Goal: Task Accomplishment & Management: Manage account settings

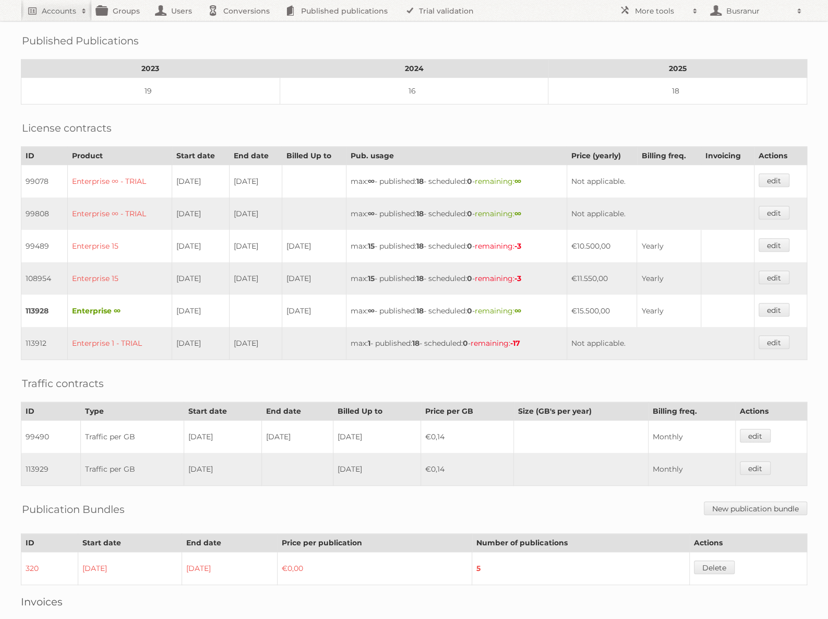
scroll to position [242, 0]
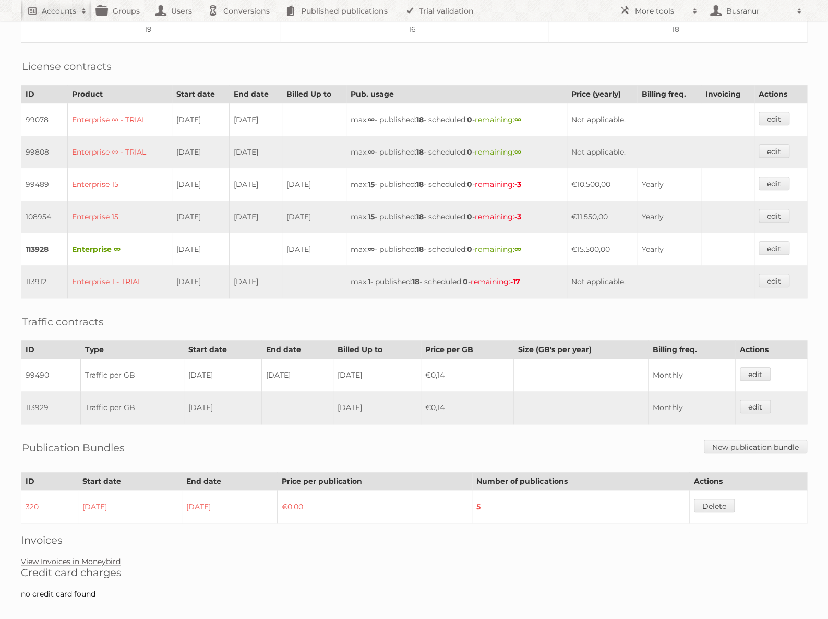
click at [103, 556] on link "View Invoices in Moneybird" at bounding box center [71, 560] width 100 height 9
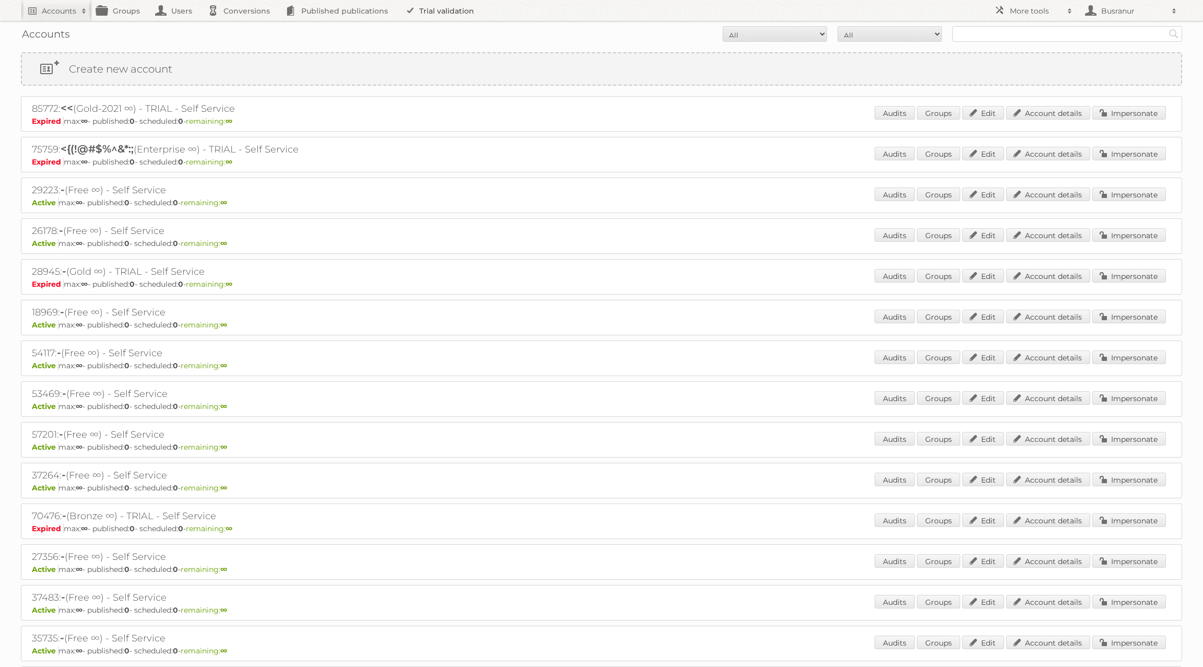
click at [426, 12] on link "Trial validation" at bounding box center [441, 10] width 86 height 21
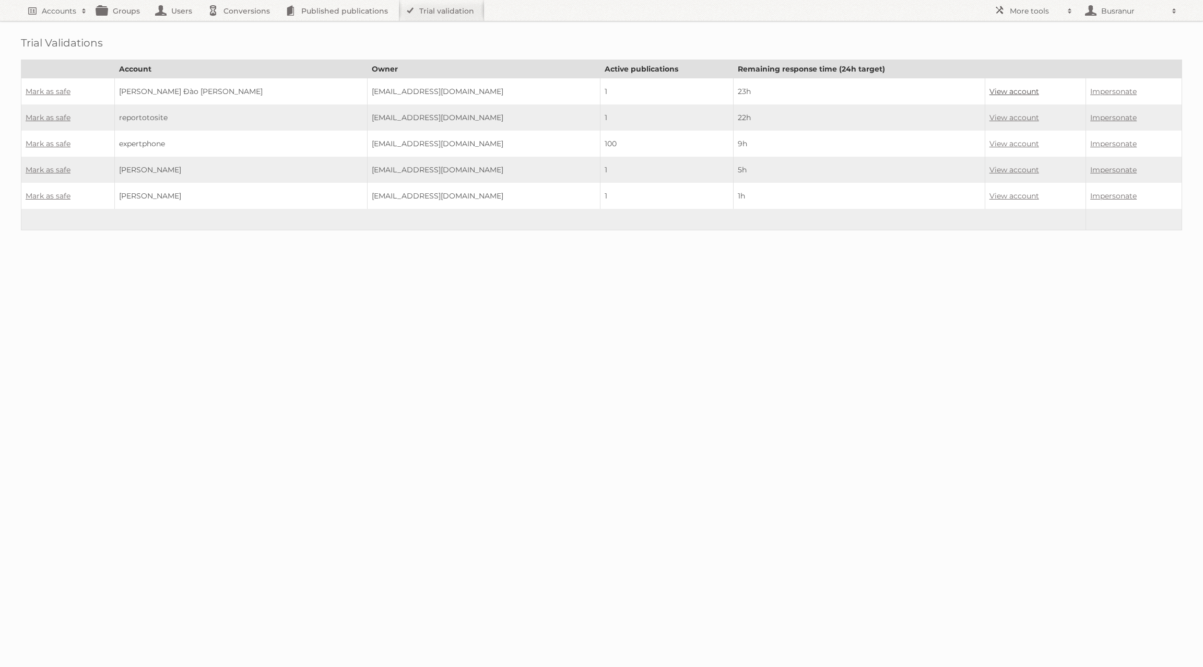
click at [989, 89] on link "View account" at bounding box center [1014, 91] width 50 height 9
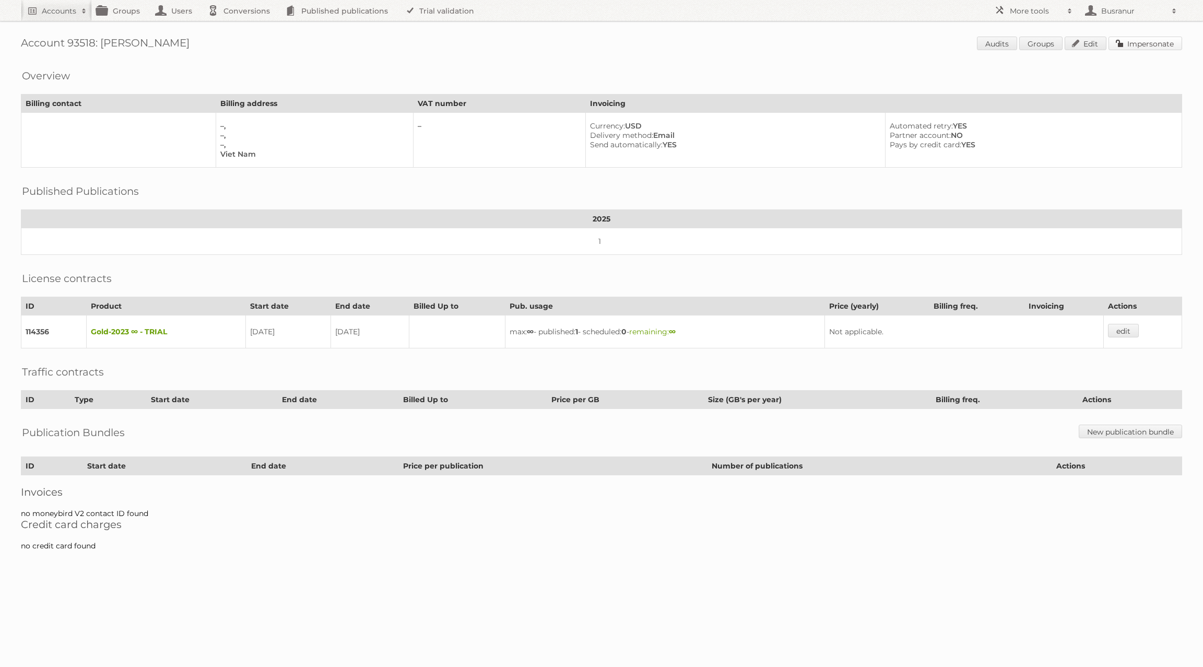
click at [1162, 42] on link "Impersonate" at bounding box center [1145, 44] width 74 height 14
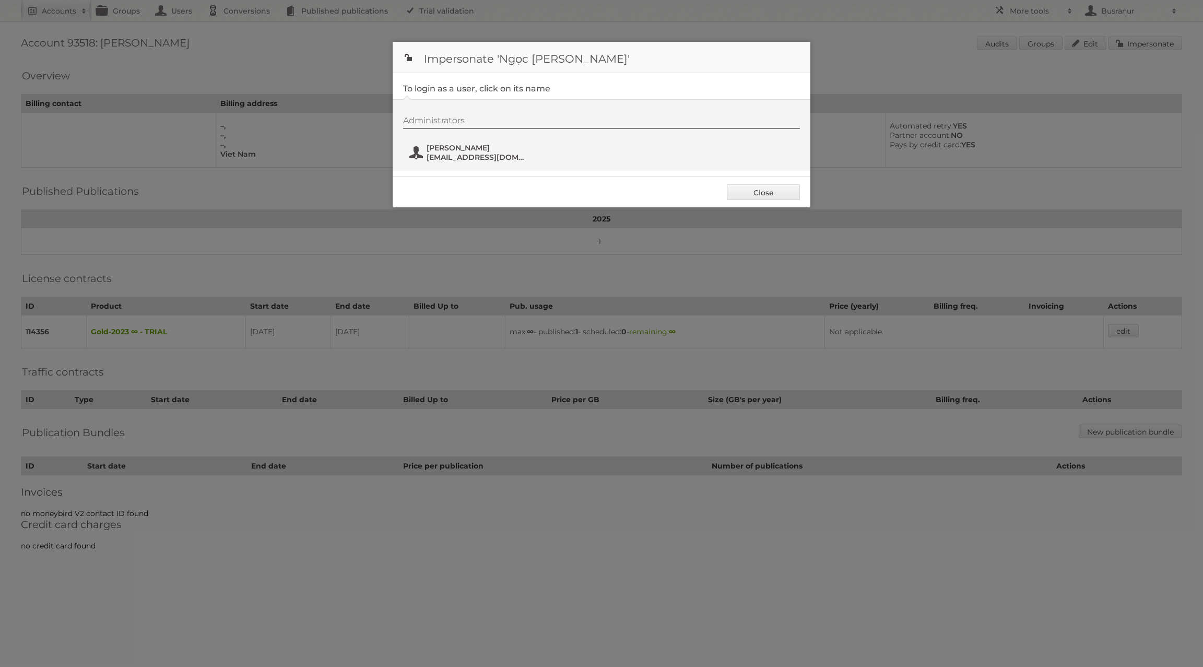
click at [444, 146] on span "[PERSON_NAME] Đào [PERSON_NAME]" at bounding box center [476, 147] width 101 height 9
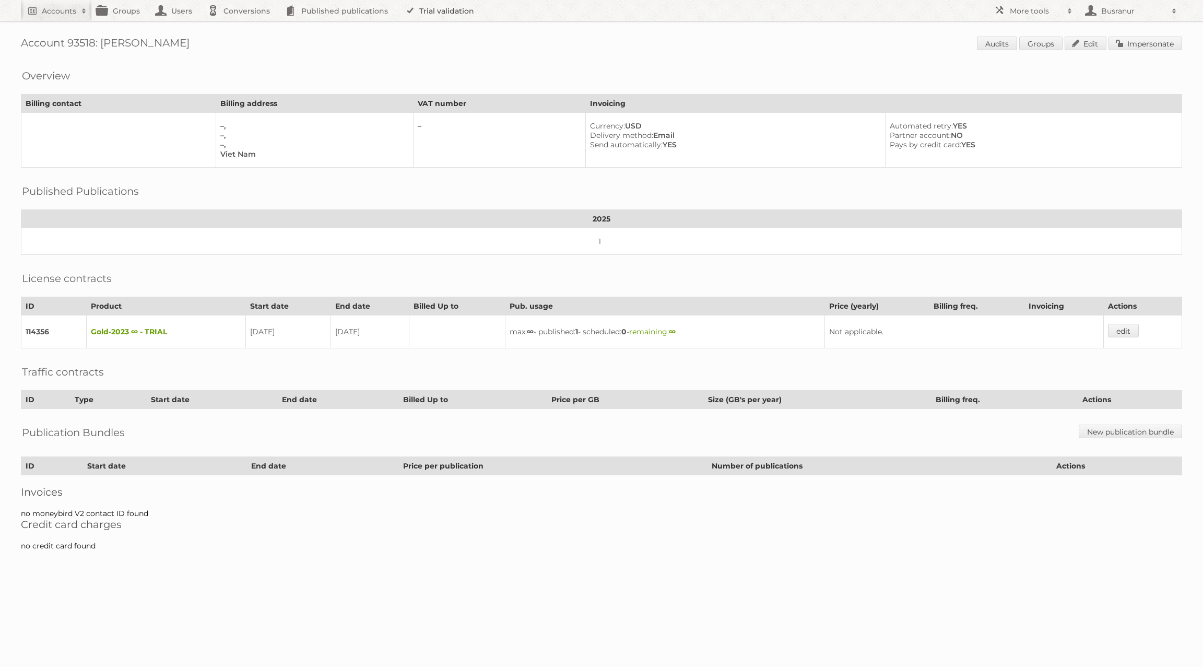
click at [421, 17] on link "Trial validation" at bounding box center [441, 10] width 86 height 21
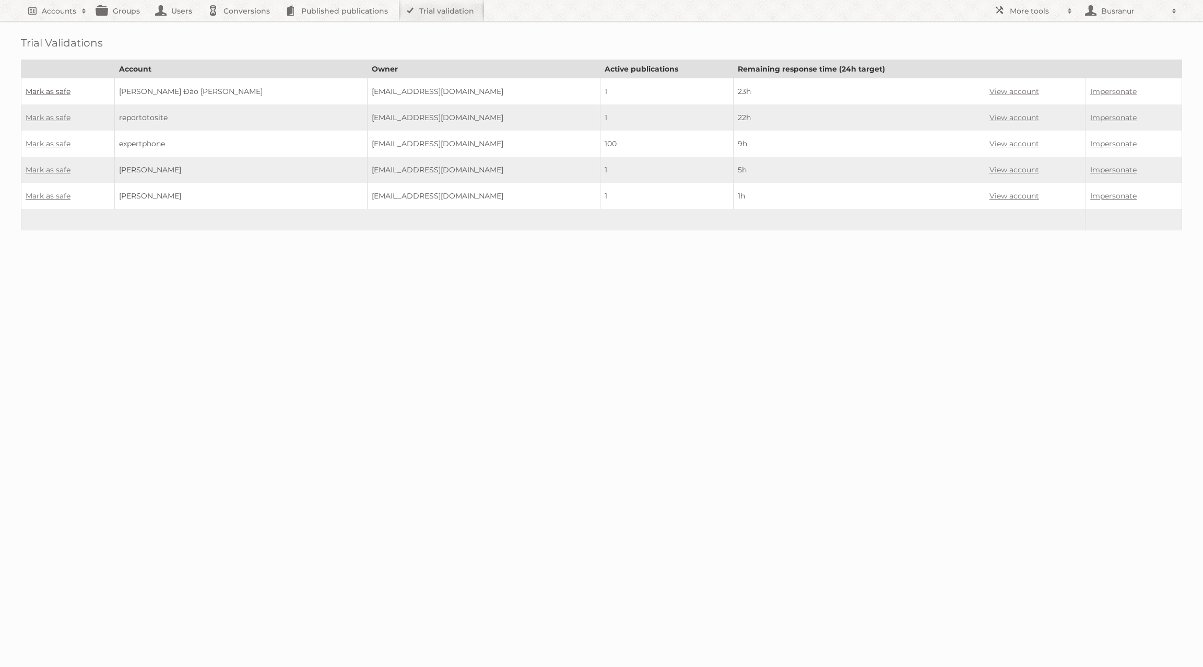
click at [52, 88] on link "Mark as safe" at bounding box center [48, 91] width 45 height 9
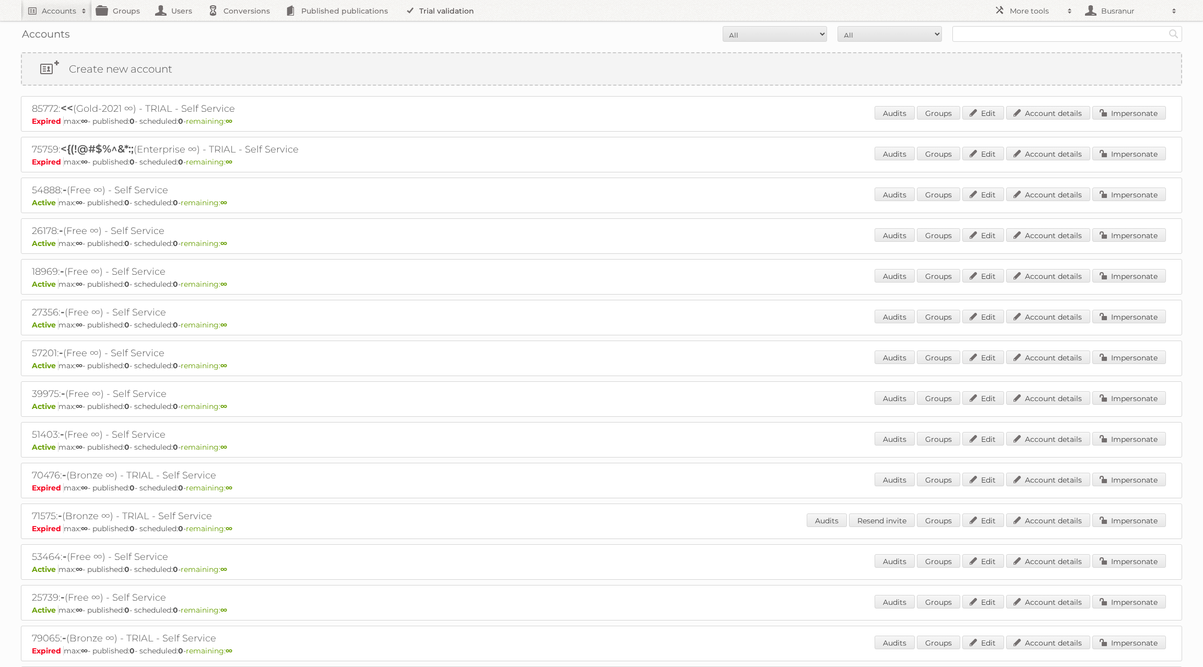
click at [453, 8] on link "Trial validation" at bounding box center [441, 10] width 86 height 21
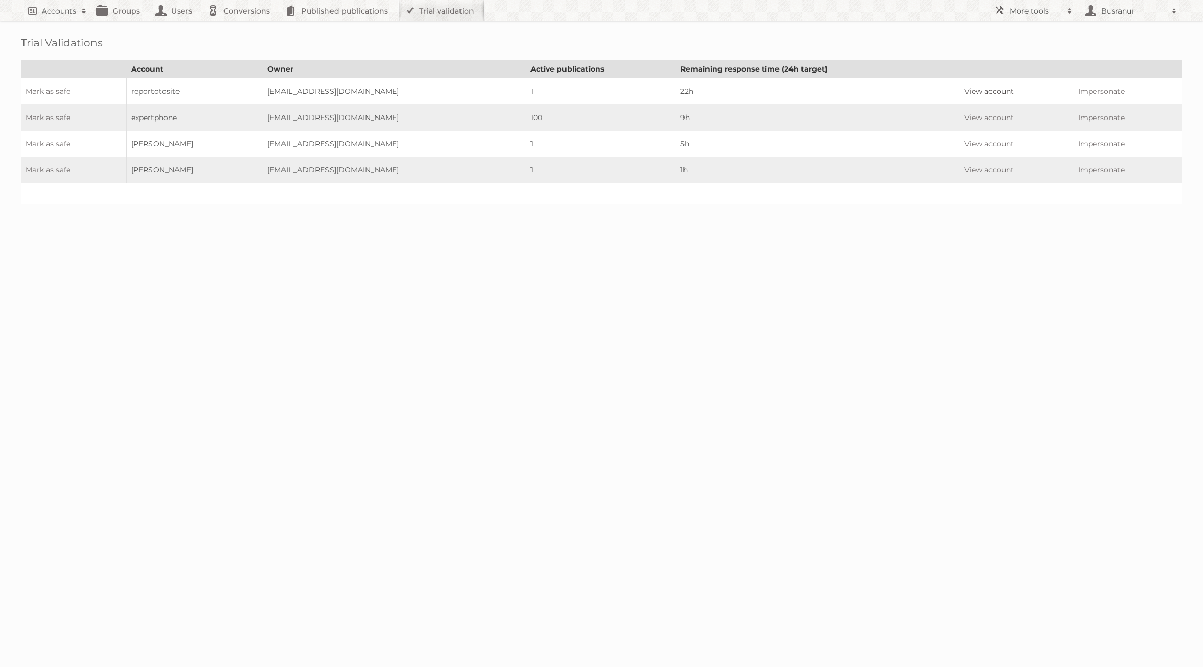
click at [964, 91] on link "View account" at bounding box center [989, 91] width 50 height 9
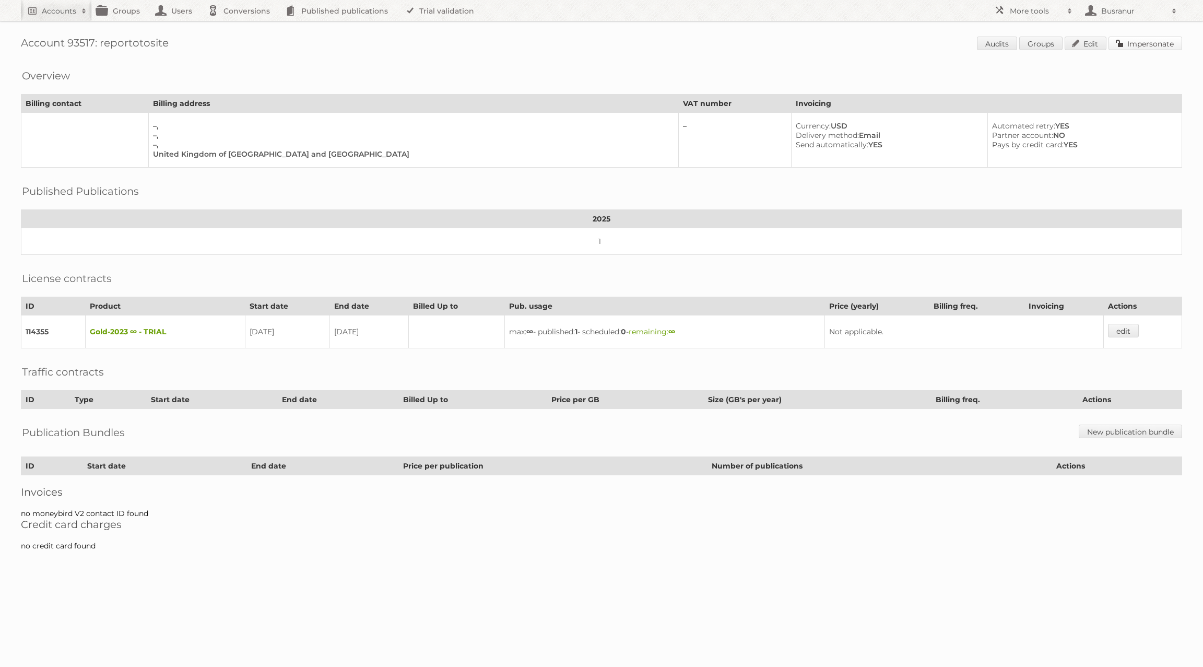
click at [1144, 46] on link "Impersonate" at bounding box center [1145, 44] width 74 height 14
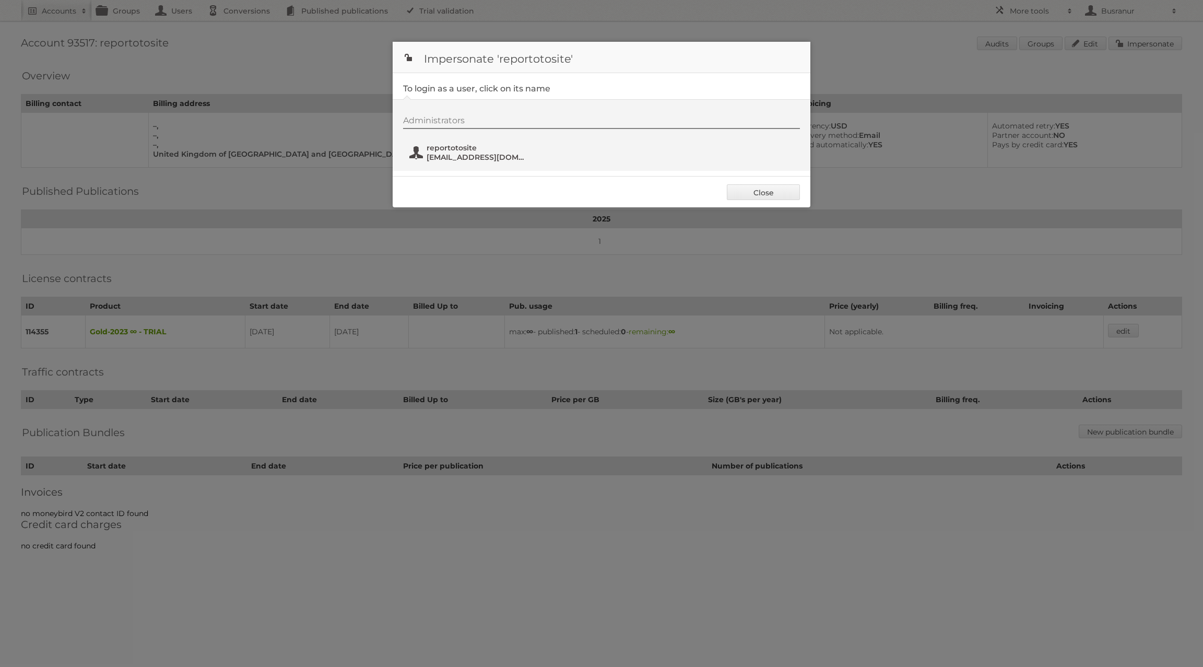
click at [447, 145] on span "reportotosite" at bounding box center [476, 147] width 101 height 9
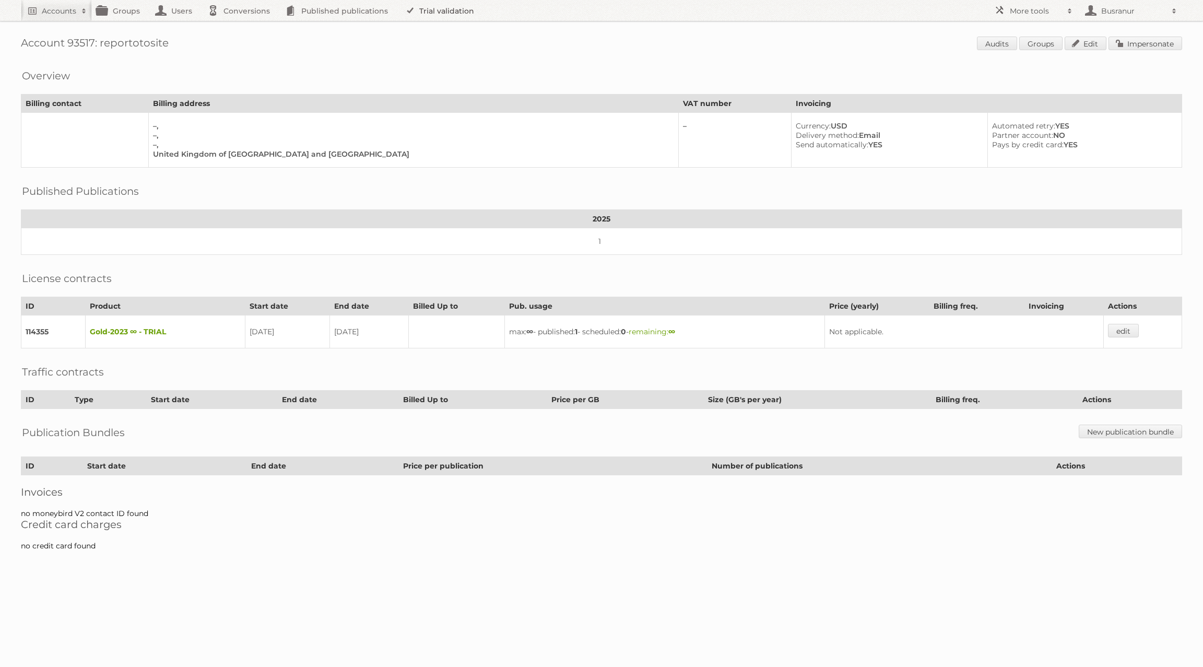
click at [440, 13] on link "Trial validation" at bounding box center [441, 10] width 86 height 21
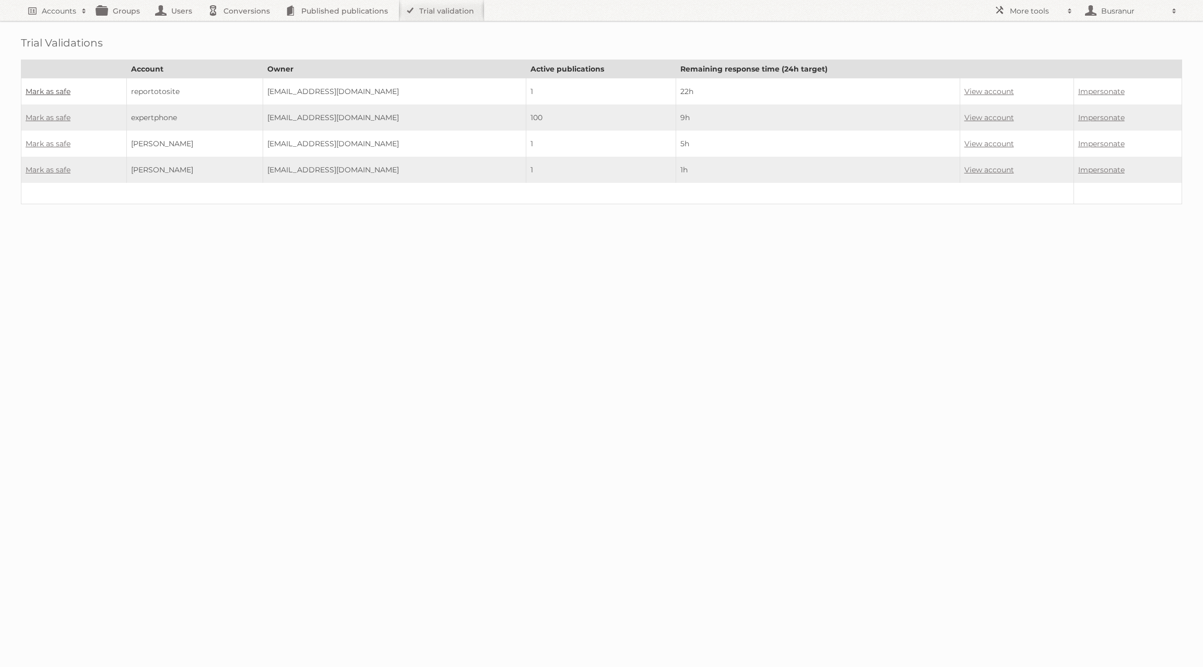
click at [53, 88] on link "Mark as safe" at bounding box center [48, 91] width 45 height 9
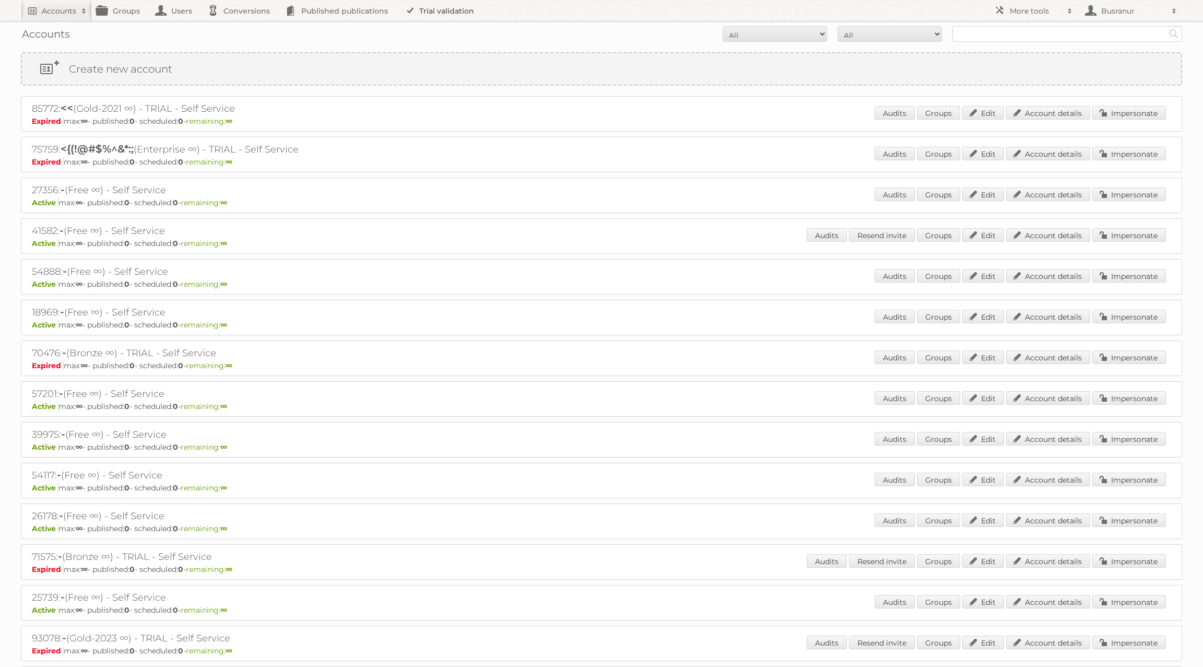
click at [436, 11] on link "Trial validation" at bounding box center [441, 10] width 86 height 21
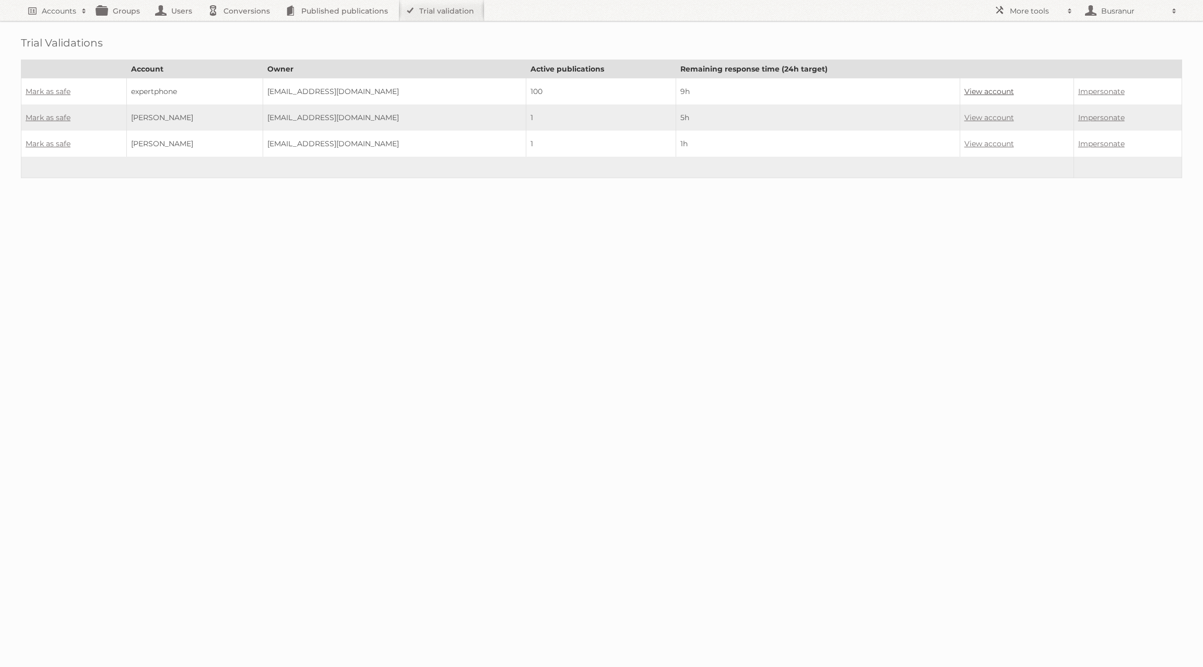
click at [968, 90] on link "View account" at bounding box center [989, 91] width 50 height 9
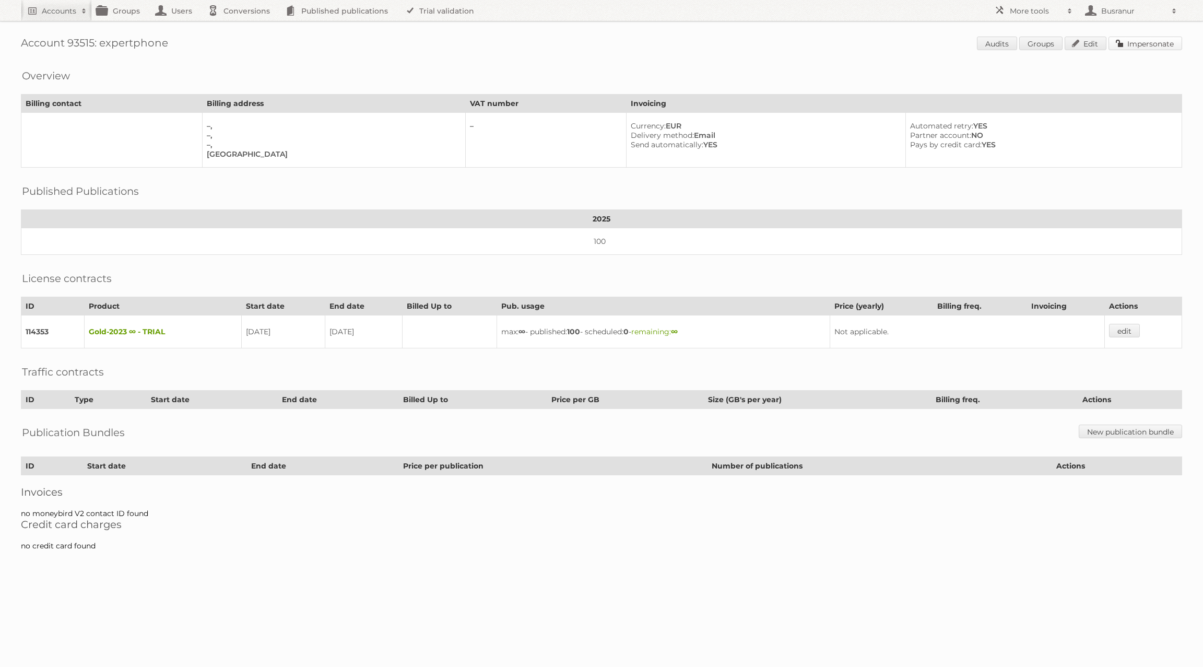
click at [1168, 47] on link "Impersonate" at bounding box center [1145, 44] width 74 height 14
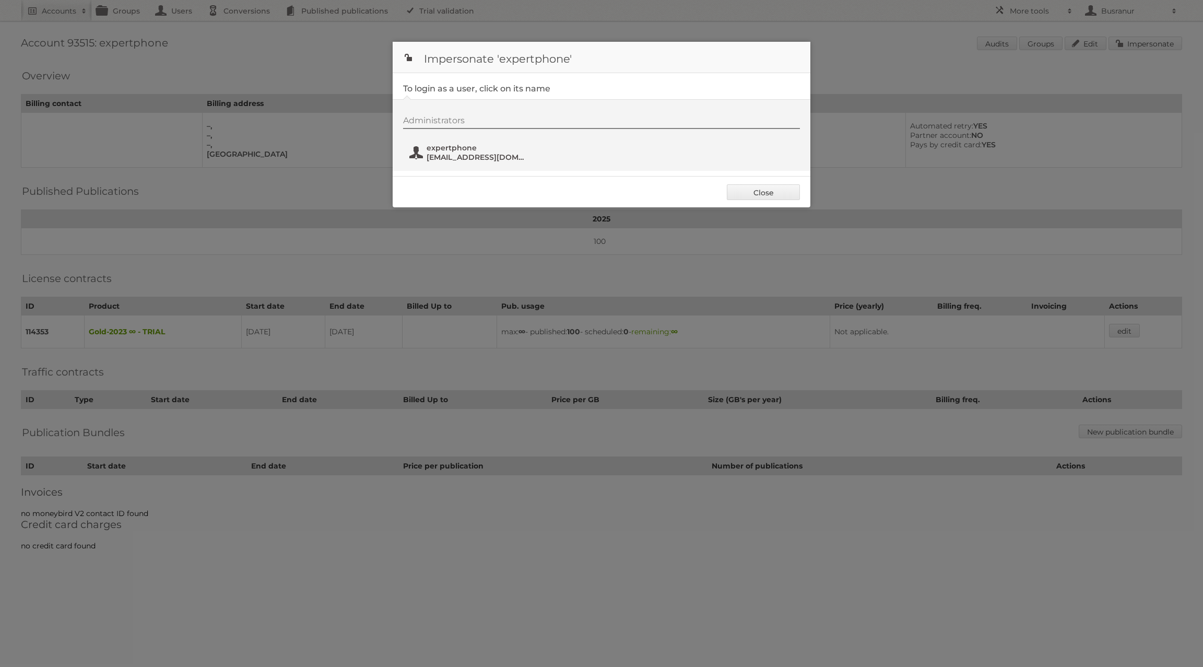
click at [449, 150] on span "expertphone" at bounding box center [476, 147] width 101 height 9
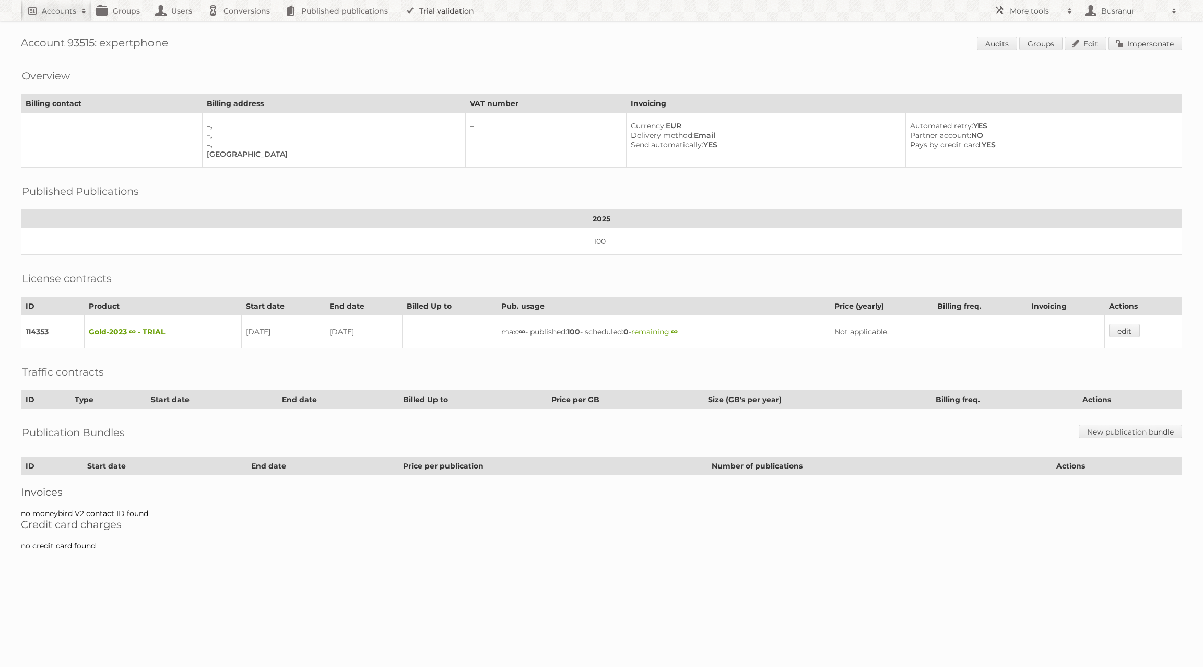
click at [459, 11] on link "Trial validation" at bounding box center [441, 10] width 86 height 21
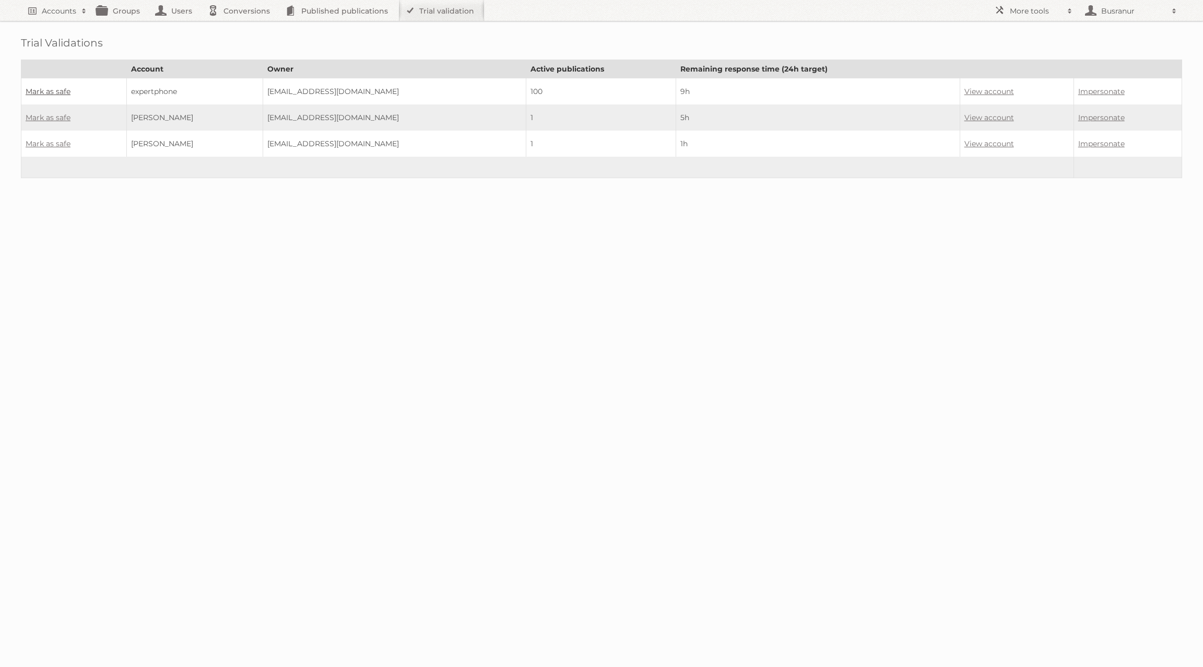
click at [55, 88] on link "Mark as safe" at bounding box center [48, 91] width 45 height 9
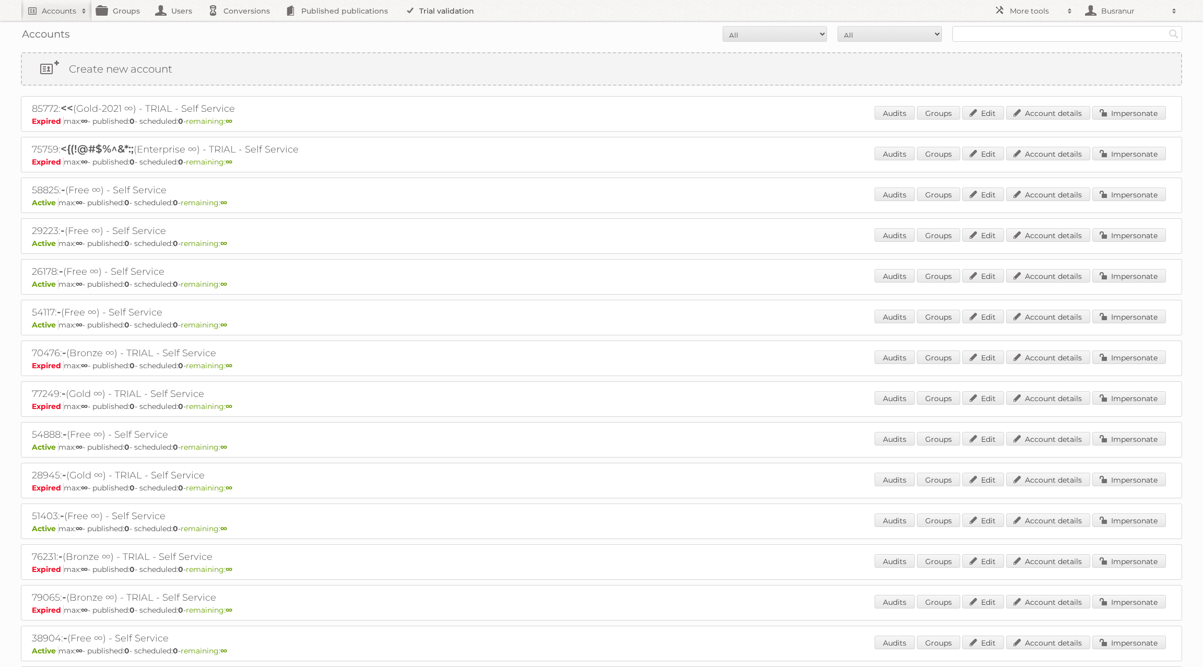
click at [428, 11] on link "Trial validation" at bounding box center [441, 10] width 86 height 21
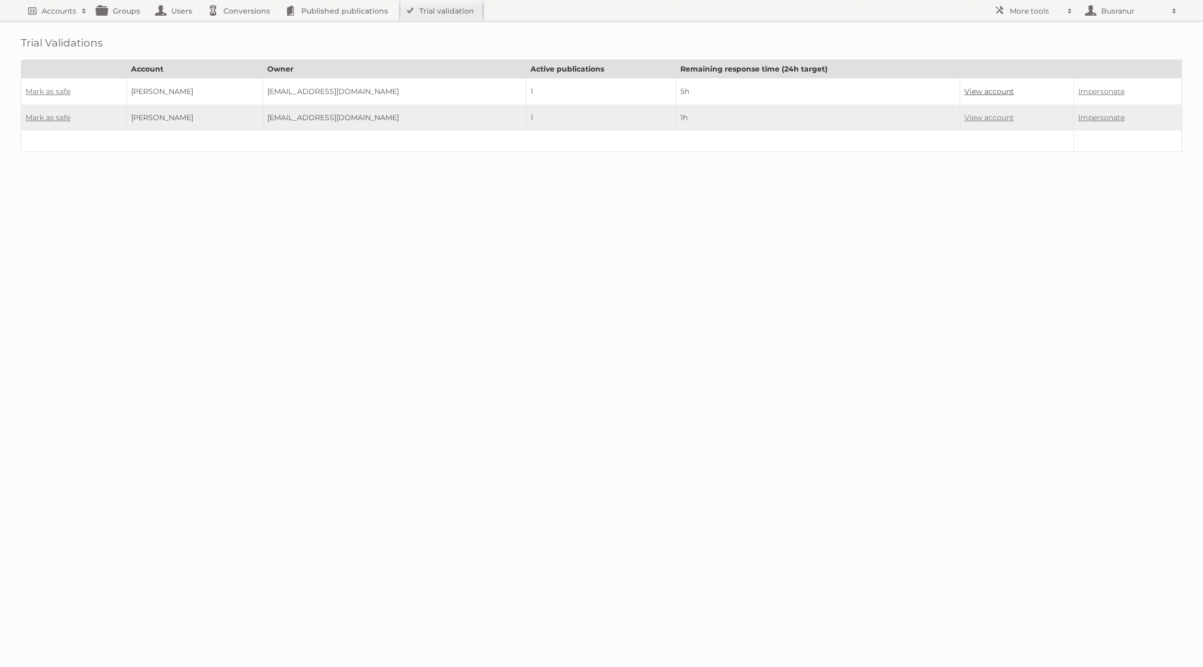
click at [964, 90] on link "View account" at bounding box center [989, 91] width 50 height 9
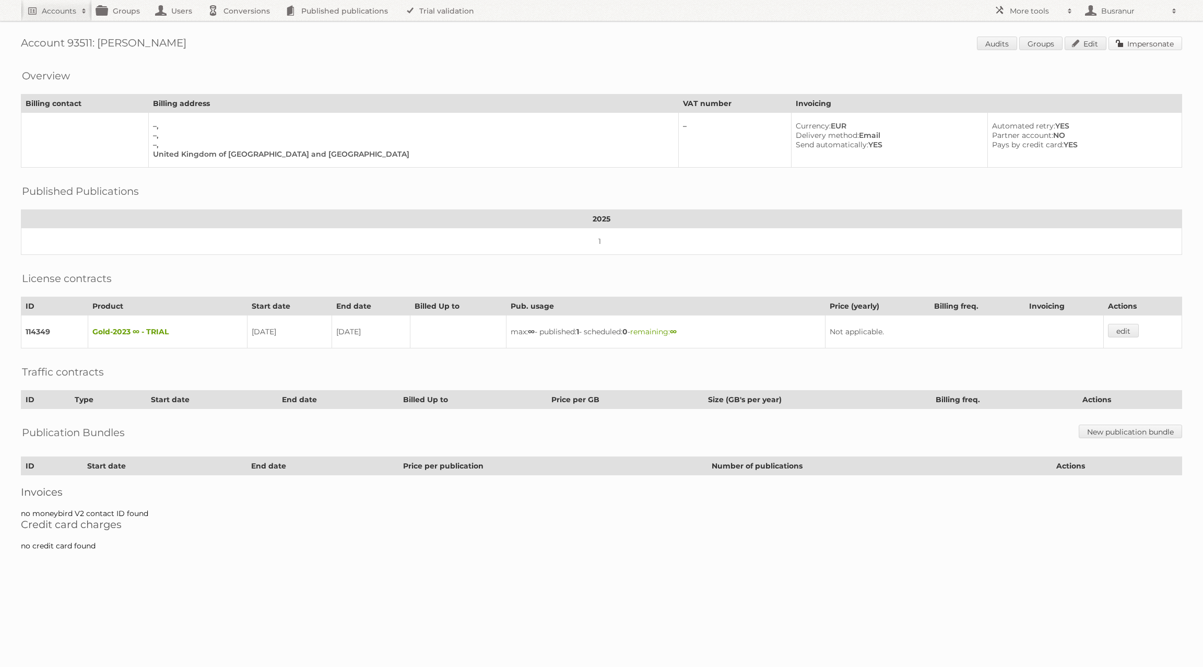
click at [1128, 44] on link "Impersonate" at bounding box center [1145, 44] width 74 height 14
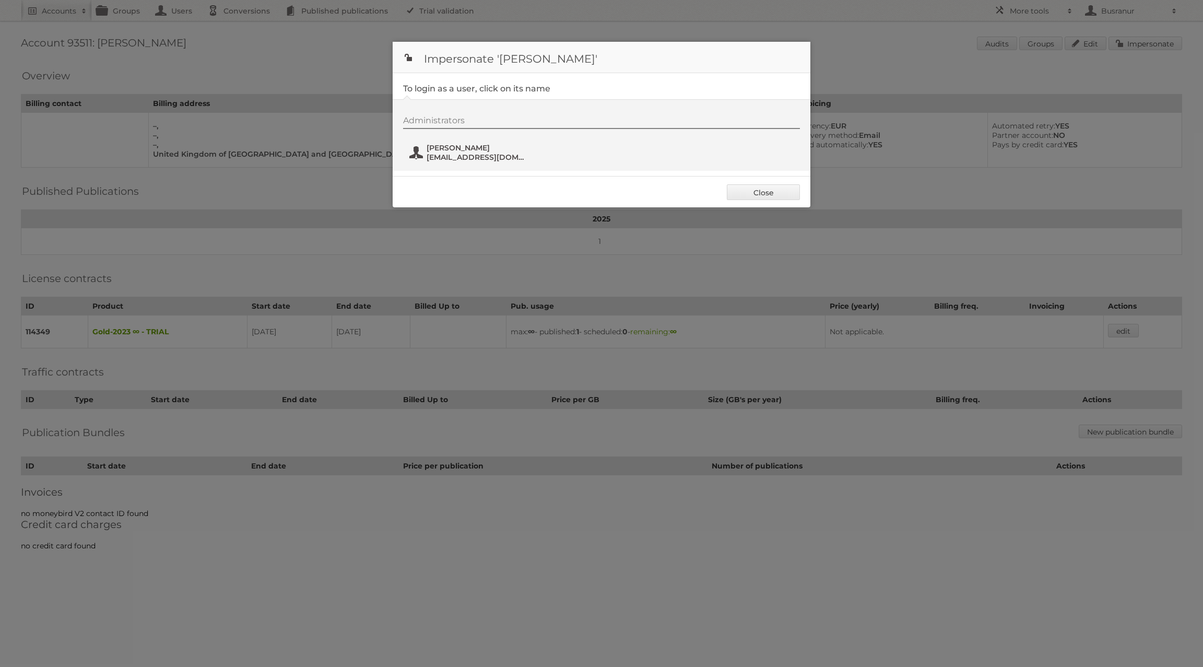
click at [463, 145] on span "John Seed" at bounding box center [476, 147] width 101 height 9
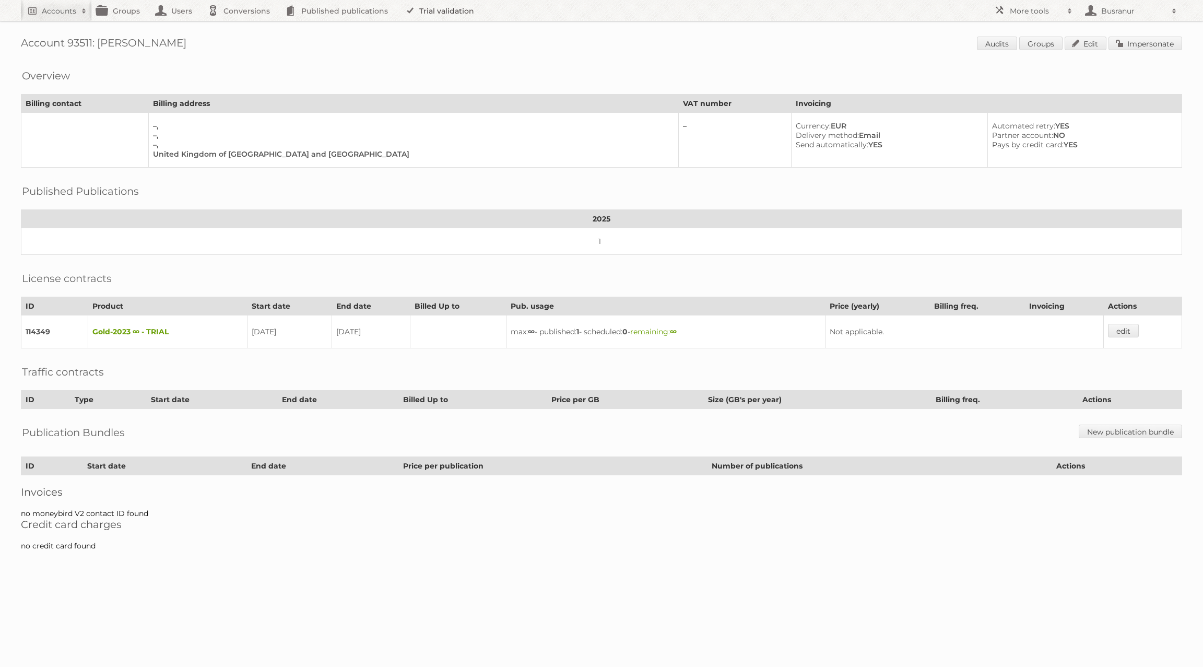
click at [448, 13] on link "Trial validation" at bounding box center [441, 10] width 86 height 21
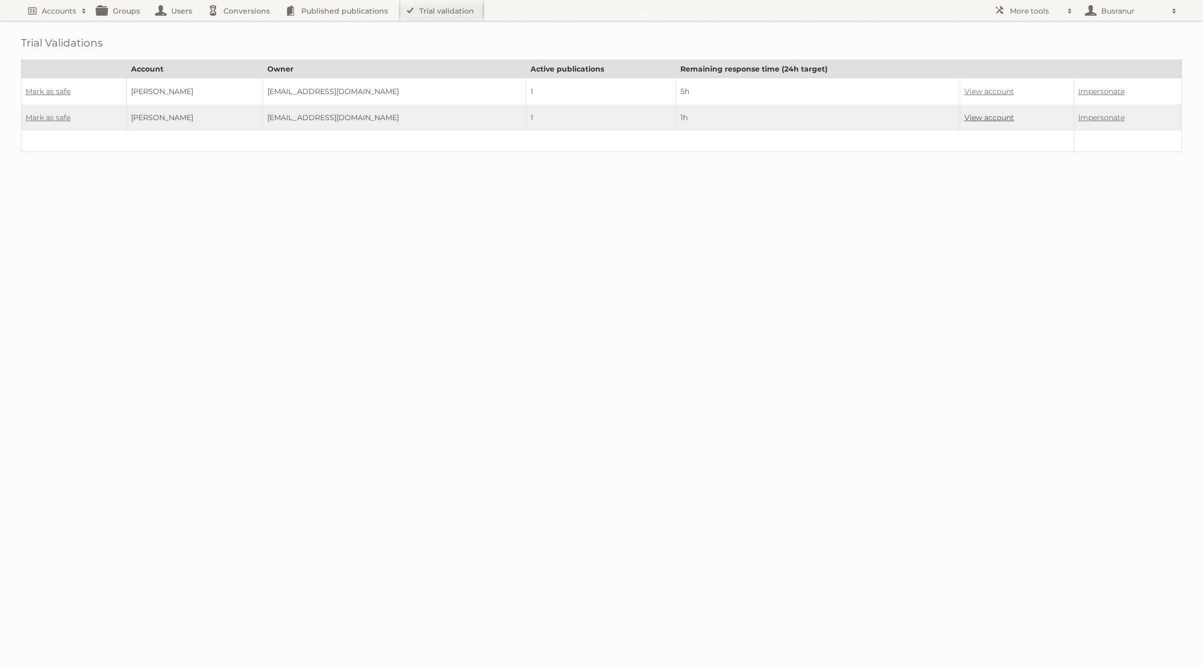
click at [970, 115] on link "View account" at bounding box center [989, 117] width 50 height 9
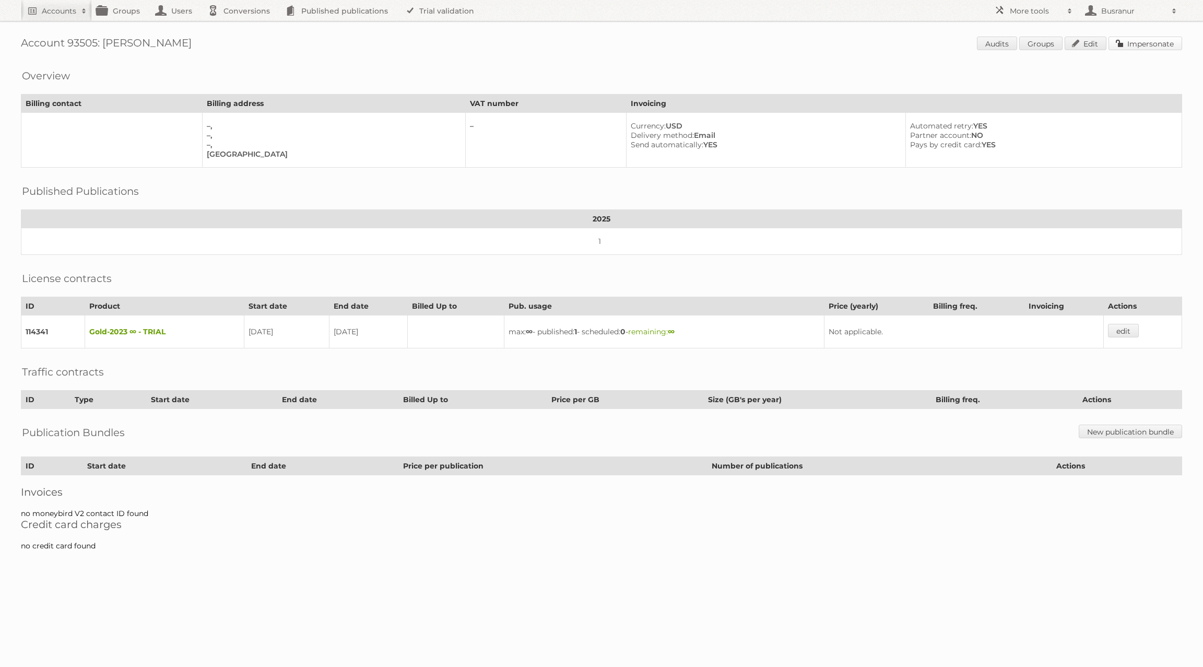
click at [1142, 45] on link "Impersonate" at bounding box center [1145, 44] width 74 height 14
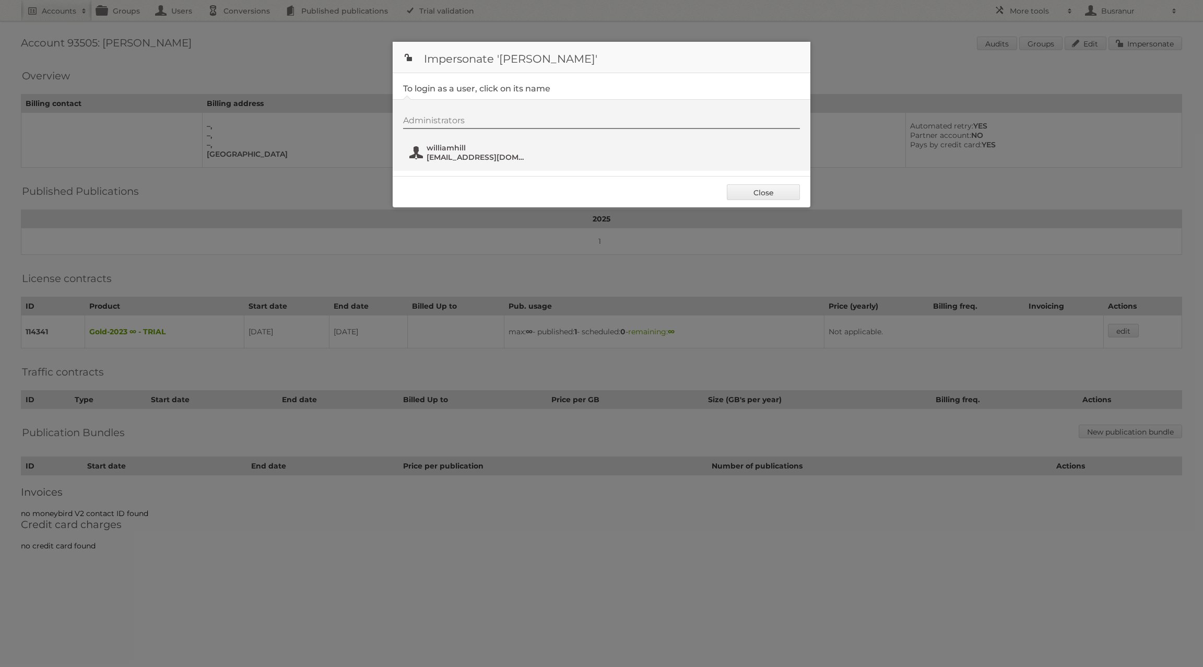
click at [450, 151] on button "williamhill nefoj17939@cotasen.com" at bounding box center [469, 152] width 123 height 21
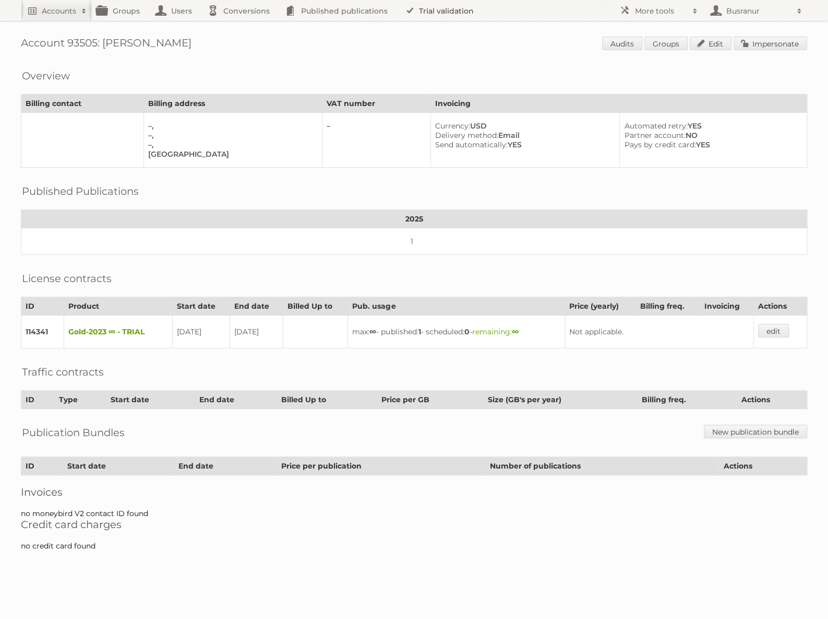
click at [441, 7] on link "Trial validation" at bounding box center [441, 10] width 86 height 21
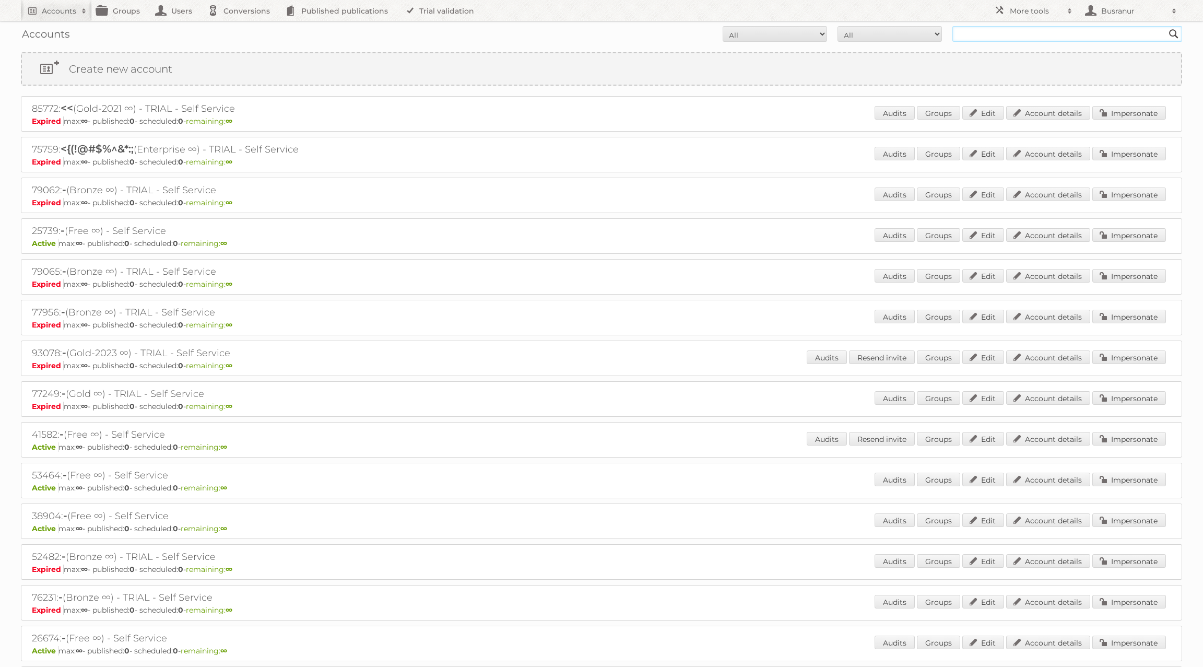
click at [979, 35] on input "text" at bounding box center [1067, 34] width 230 height 16
paste input "melanie.de.wit@deonlinedrogist.nl"
type input "melanie.de.wit@deonlinedrogist.nl"
click at [1166, 26] on input "Search" at bounding box center [1174, 34] width 16 height 16
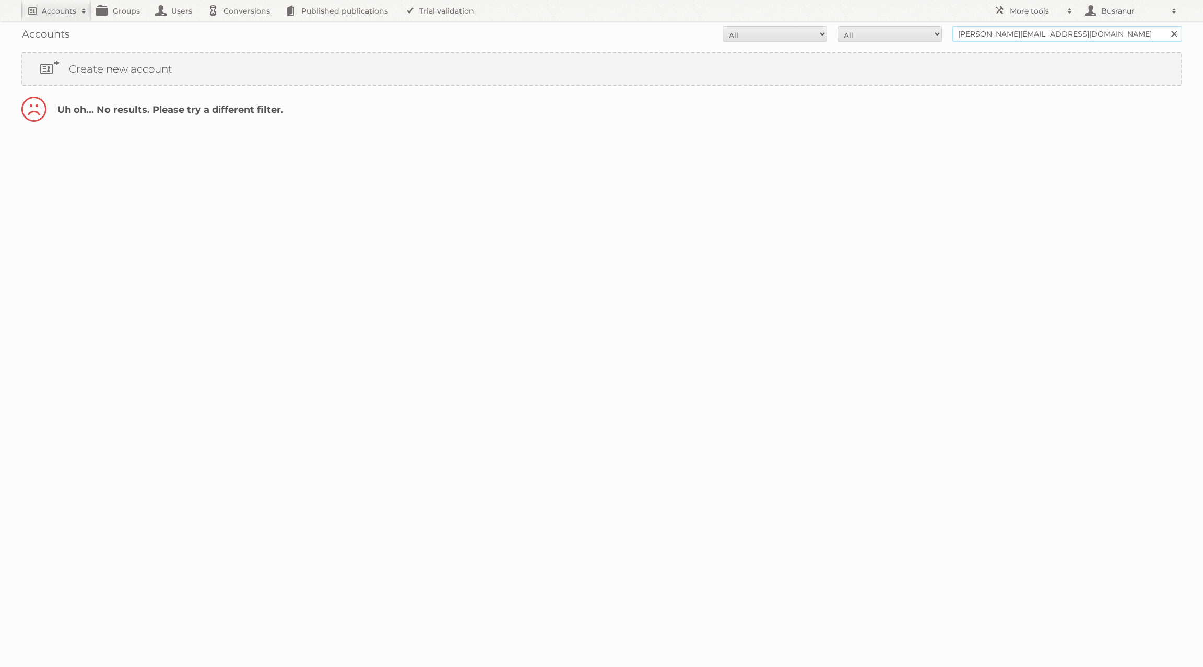
click at [1010, 34] on input "[PERSON_NAME][EMAIL_ADDRESS][DOMAIN_NAME]" at bounding box center [1067, 34] width 230 height 16
type input "@[DOMAIN_NAME]"
click at [1166, 26] on input "Search" at bounding box center [1174, 34] width 16 height 16
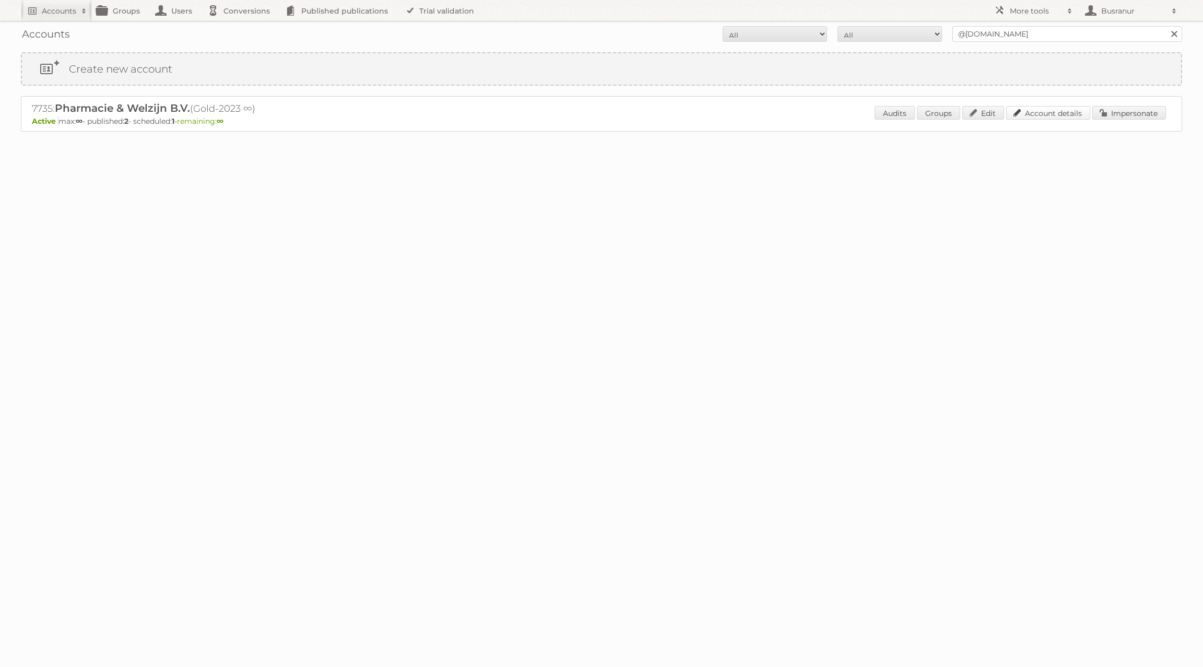
click at [1048, 115] on link "Account details" at bounding box center [1048, 113] width 84 height 14
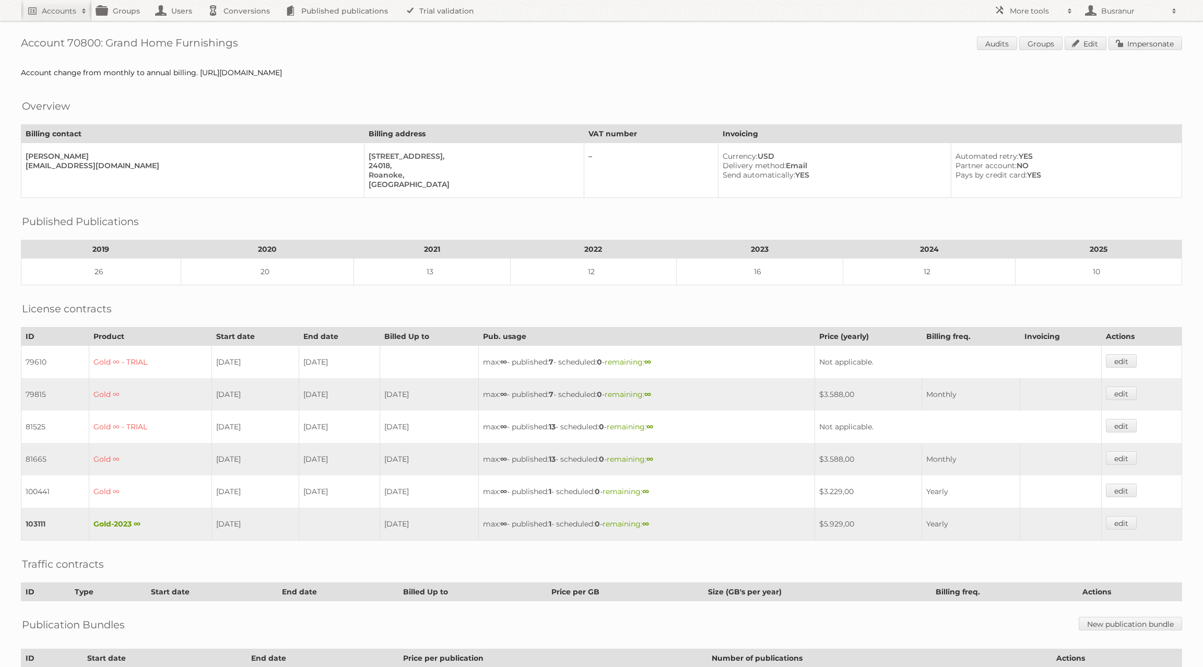
scroll to position [90, 0]
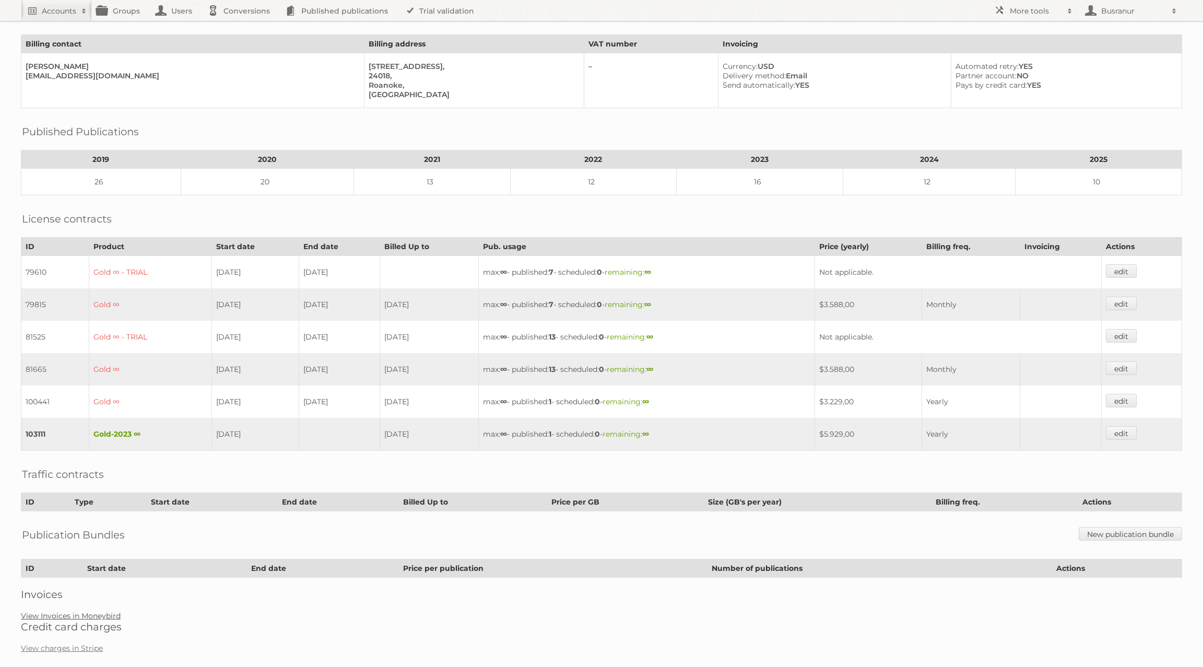
click at [76, 611] on link "View Invoices in Moneybird" at bounding box center [71, 615] width 100 height 9
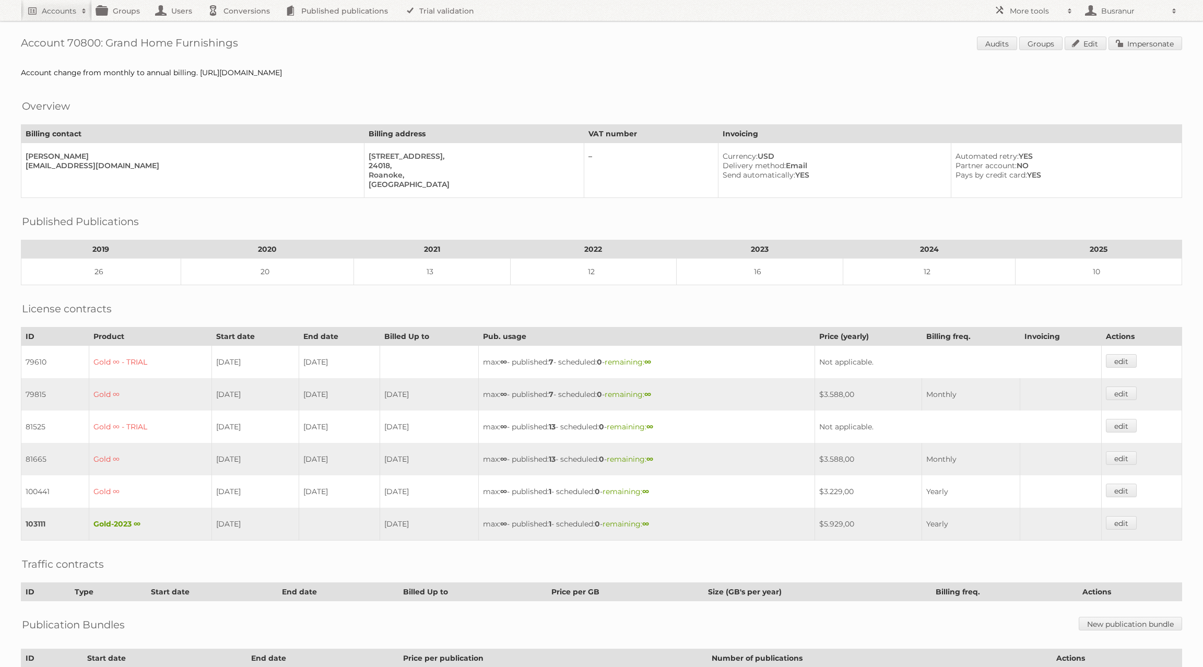
drag, startPoint x: 237, startPoint y: 44, endPoint x: 23, endPoint y: 39, distance: 213.6
click at [23, 39] on h1 "Account 70800: Grand Home Furnishings Audits Groups Edit Impersonate" at bounding box center [601, 45] width 1161 height 16
copy h1 "Account 70800: Grand Home Furnishings"
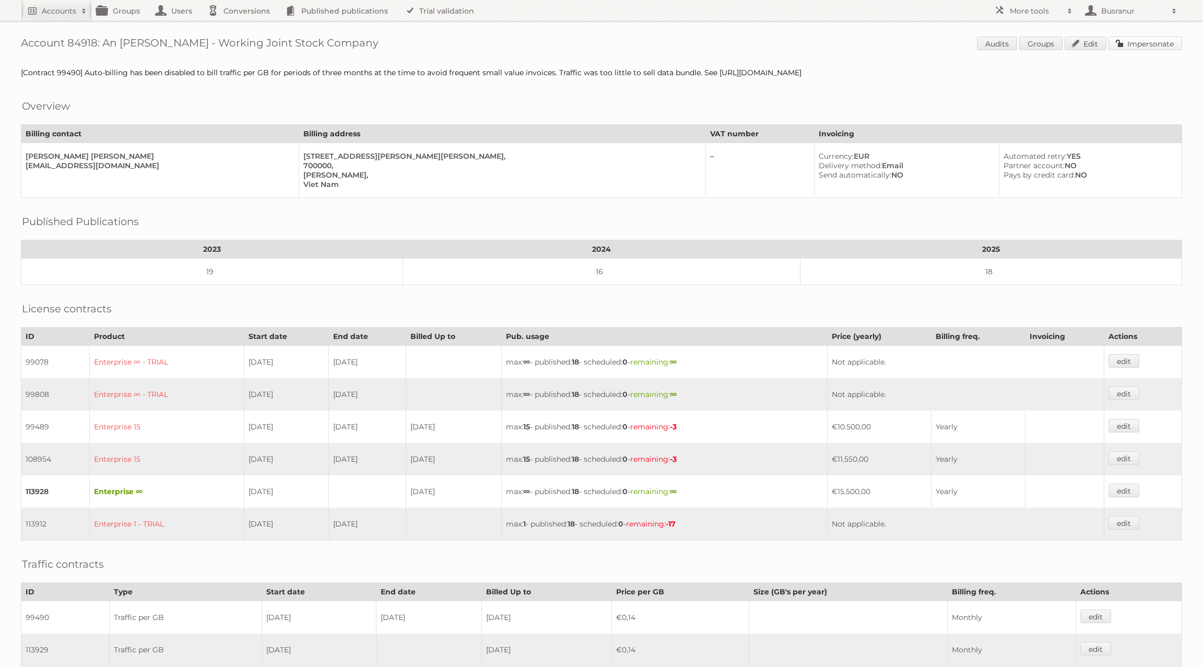
click at [1135, 47] on link "Impersonate" at bounding box center [1145, 44] width 74 height 14
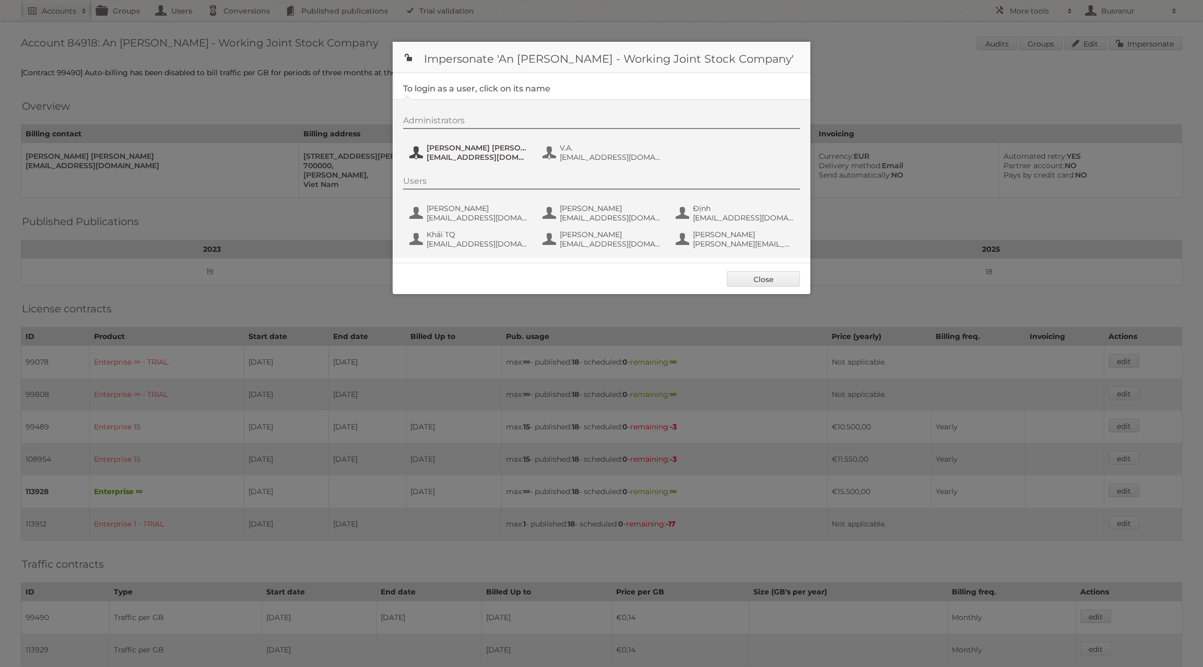
click at [479, 149] on span "[PERSON_NAME] [PERSON_NAME]" at bounding box center [476, 147] width 101 height 9
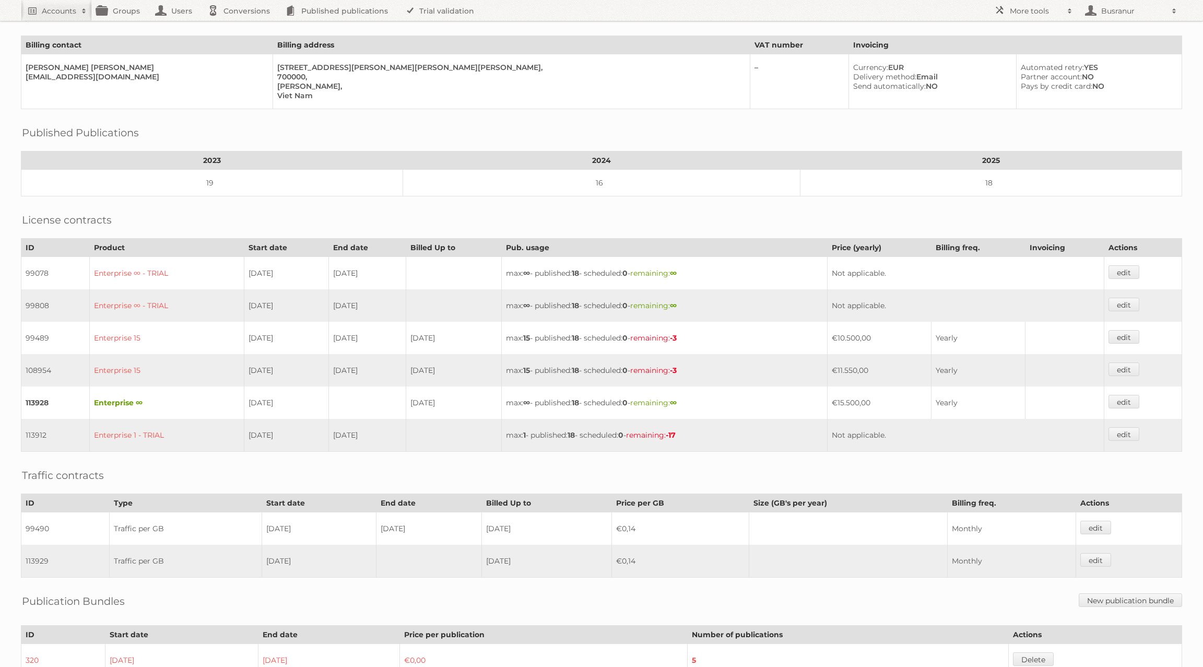
scroll to position [185, 0]
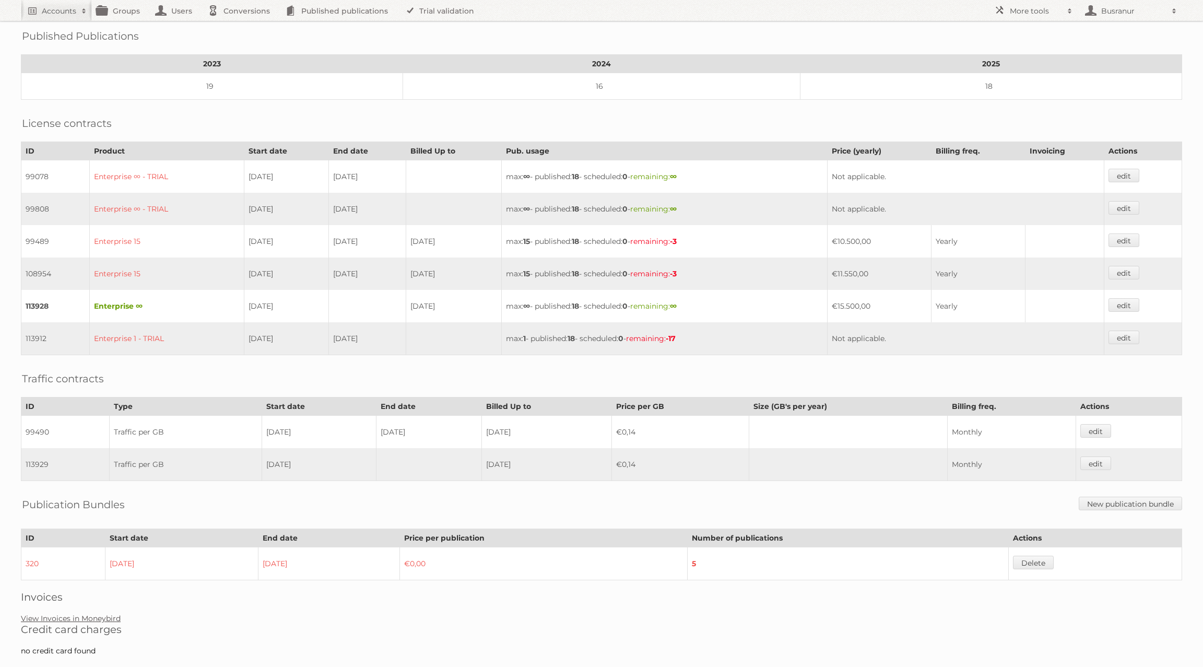
click at [73, 613] on link "View Invoices in Moneybird" at bounding box center [71, 617] width 100 height 9
click at [62, 613] on link "View Invoices in Moneybird" at bounding box center [71, 617] width 100 height 9
